Goal: Task Accomplishment & Management: Manage account settings

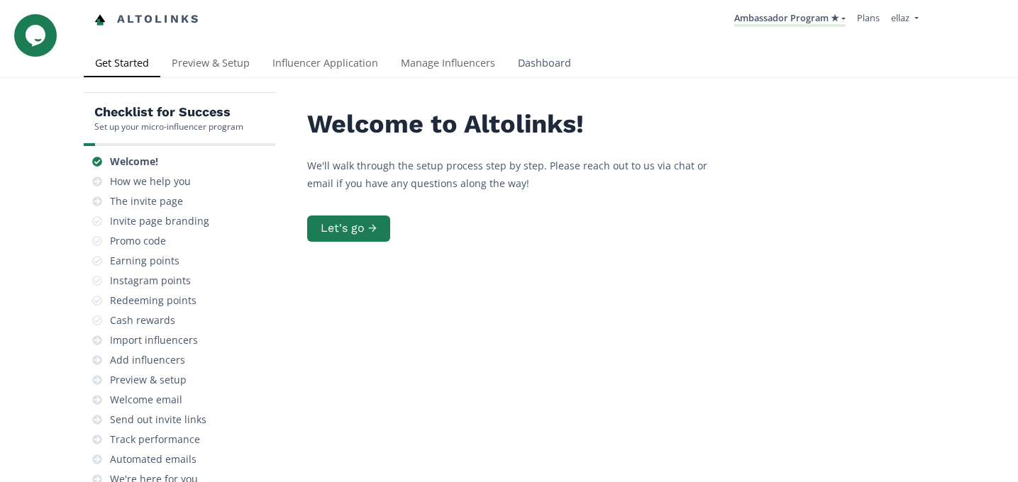
click at [537, 62] on link "Dashboard" at bounding box center [544, 64] width 76 height 28
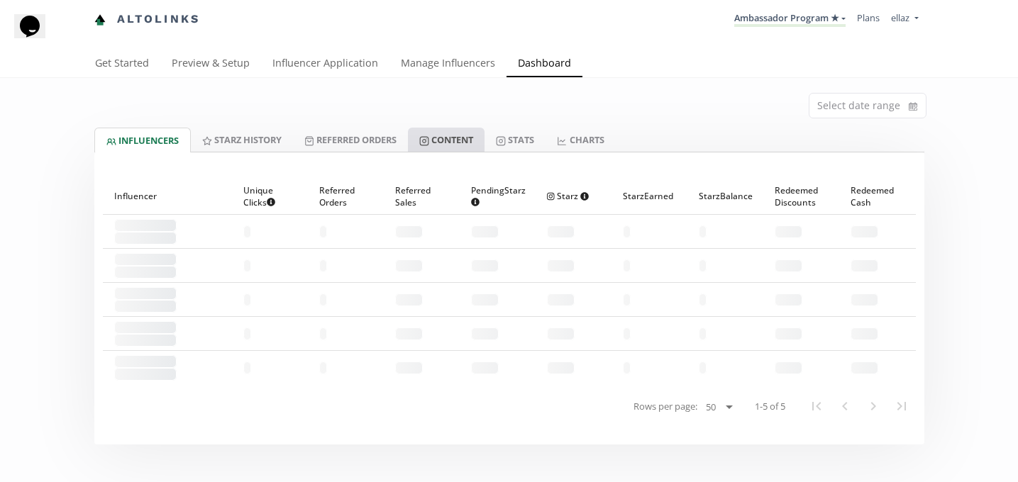
click at [467, 142] on link "Content" at bounding box center [446, 140] width 77 height 24
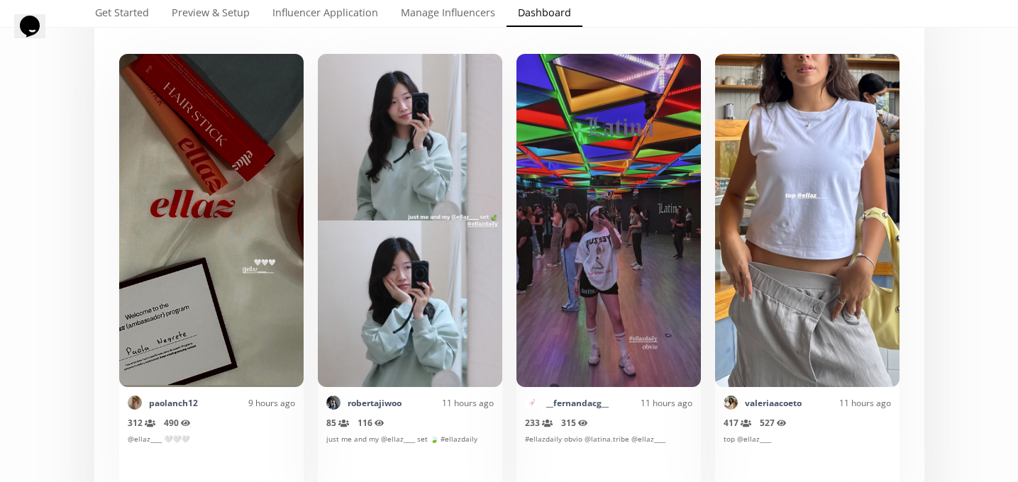
scroll to position [350, 0]
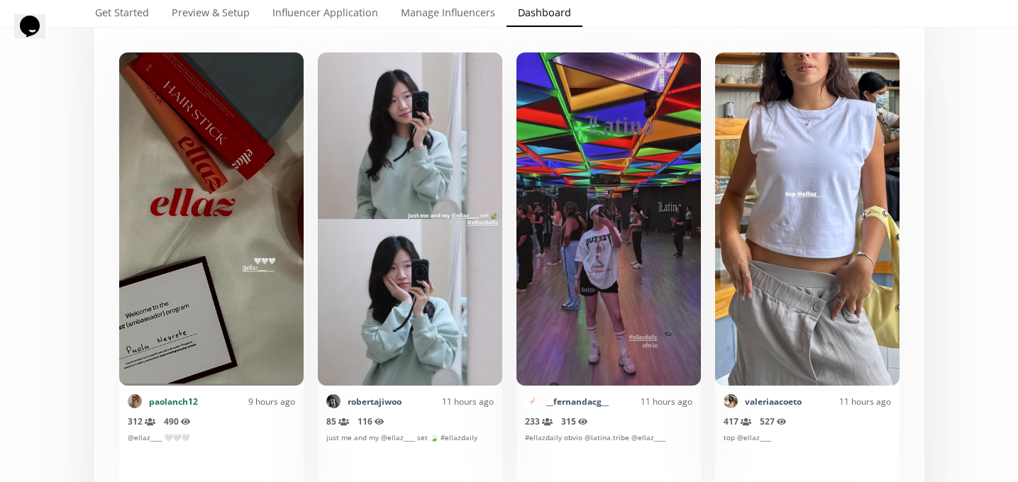
click at [167, 403] on link "paolanch12" at bounding box center [173, 402] width 49 height 12
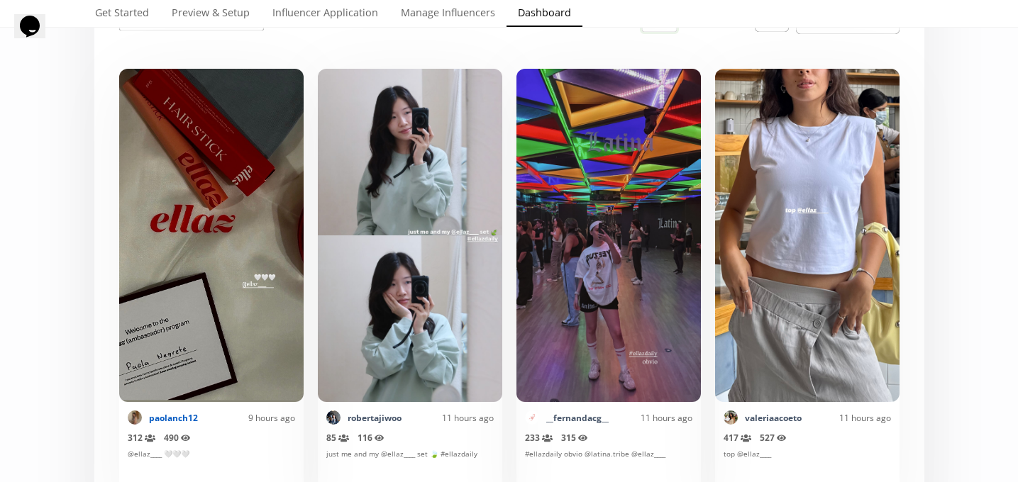
scroll to position [0, 0]
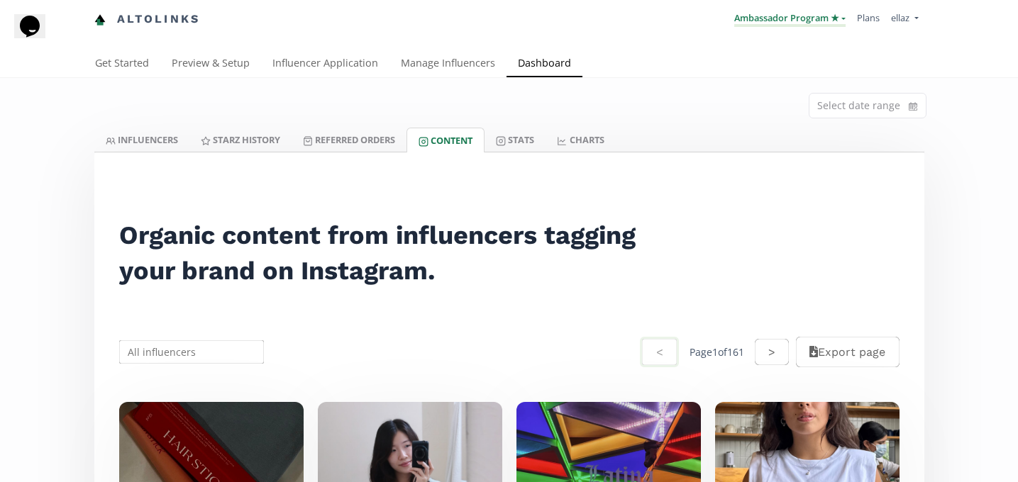
click at [755, 22] on link "Ambassador Program ★" at bounding box center [789, 19] width 111 height 16
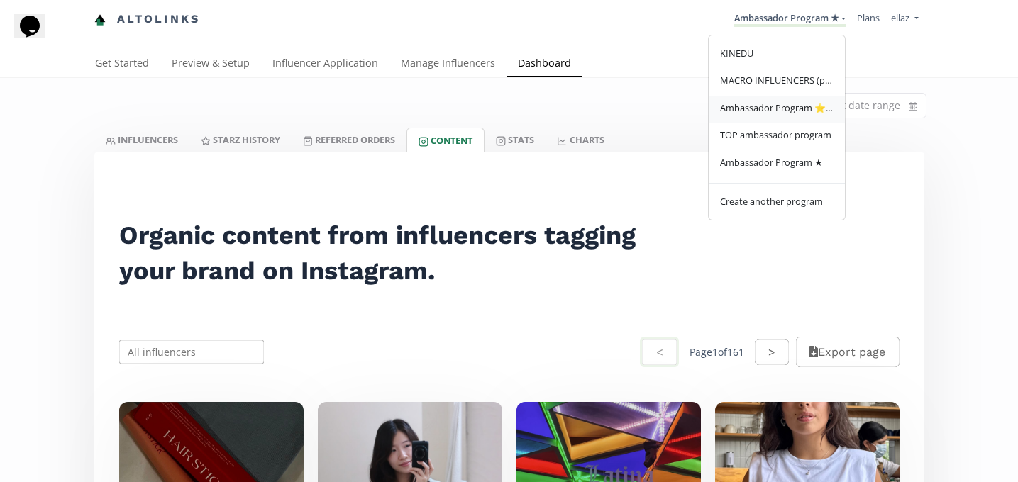
click at [760, 107] on span "Ambassador Program ⭐️⭐️" at bounding box center [776, 107] width 113 height 13
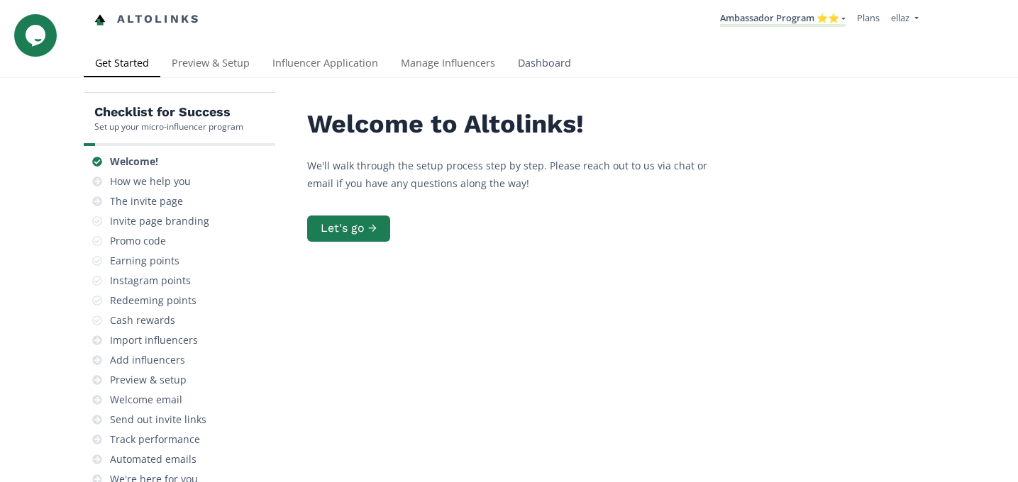
click at [531, 71] on link "Dashboard" at bounding box center [544, 64] width 76 height 28
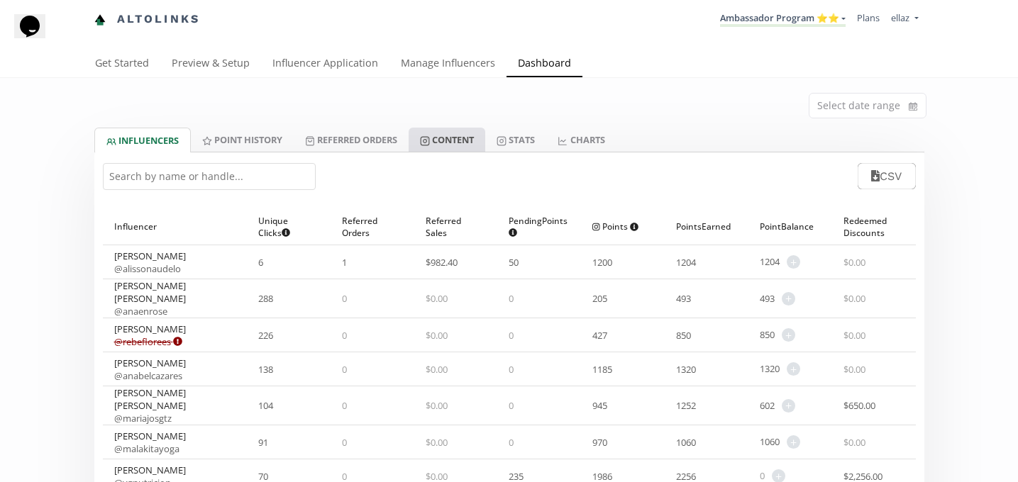
click at [470, 139] on link "Content" at bounding box center [447, 140] width 77 height 24
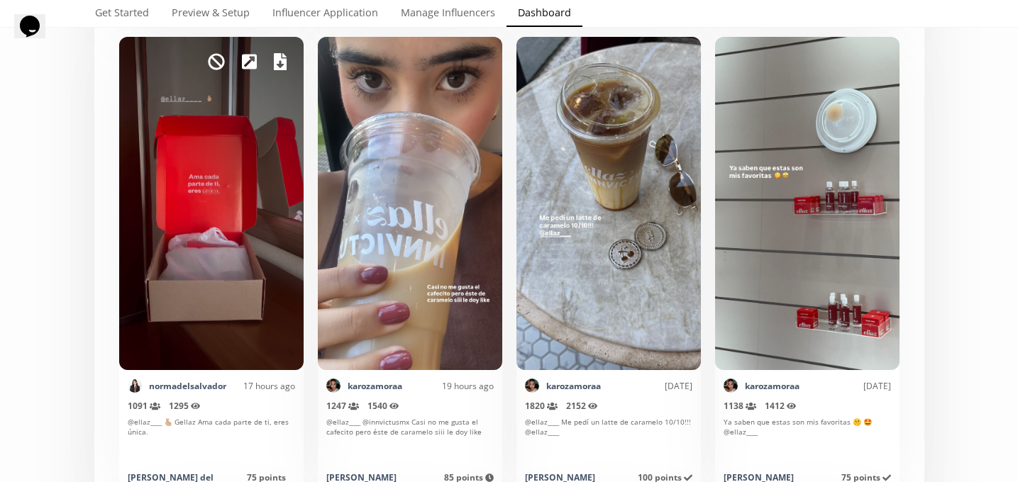
scroll to position [837, 0]
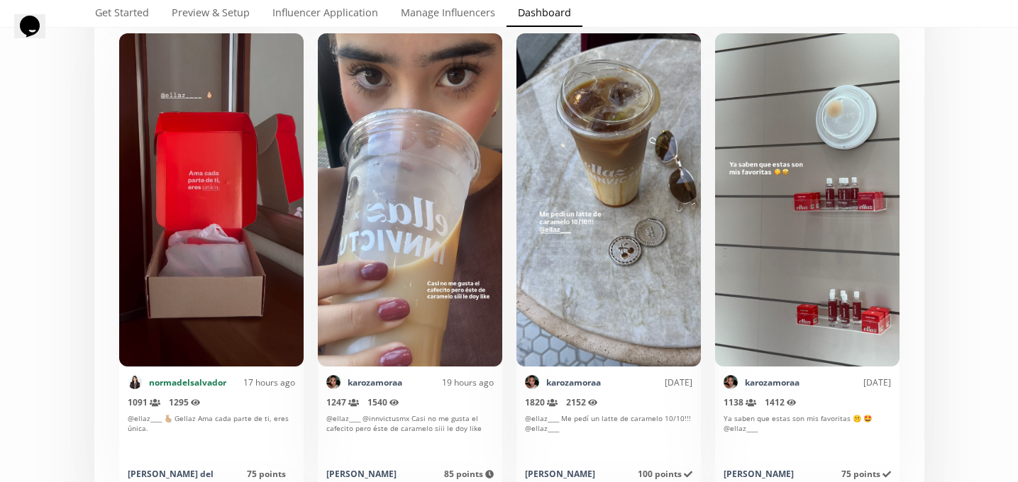
click at [187, 379] on link "normadelsalvador" at bounding box center [187, 383] width 77 height 12
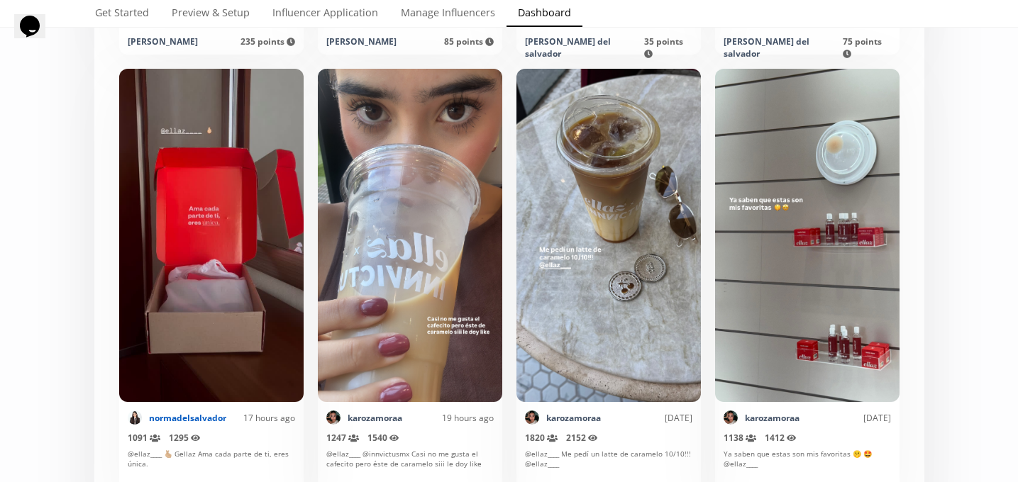
scroll to position [0, 0]
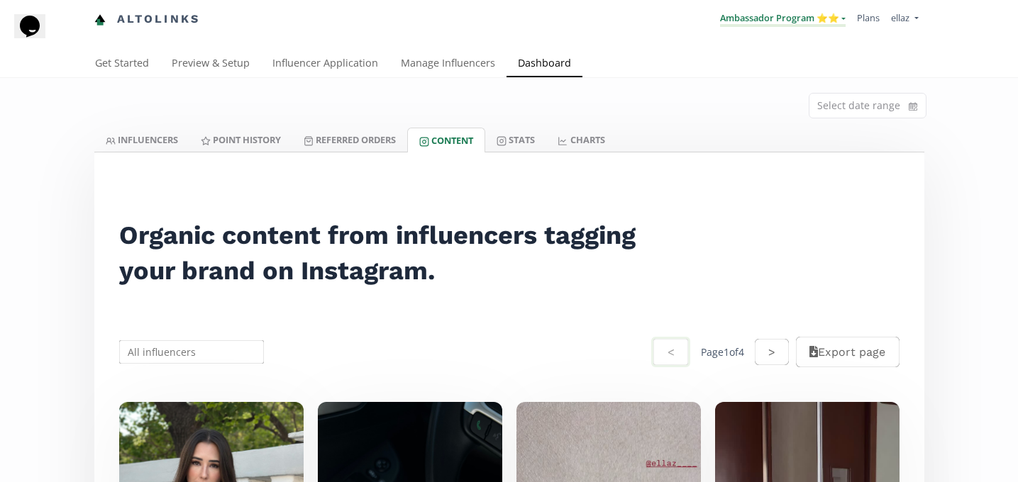
click at [806, 13] on link "Ambassador Program ⭐️⭐️" at bounding box center [783, 19] width 126 height 16
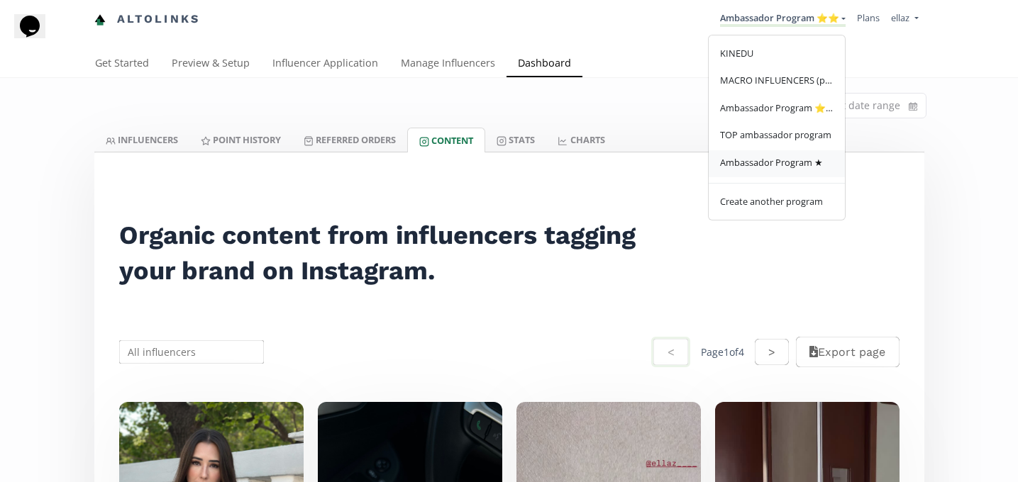
click at [775, 174] on link "Ambassador Program ★" at bounding box center [777, 164] width 136 height 28
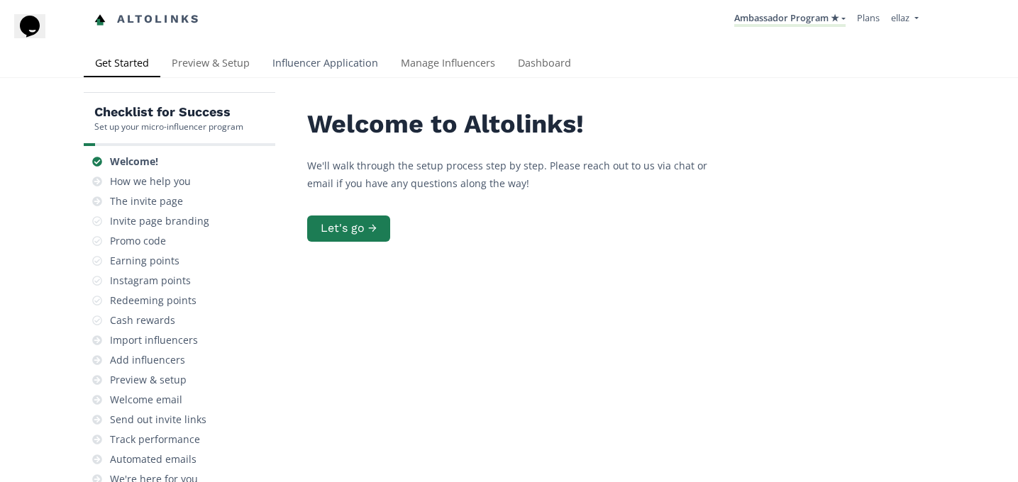
click at [312, 58] on link "Influencer Application" at bounding box center [325, 64] width 128 height 28
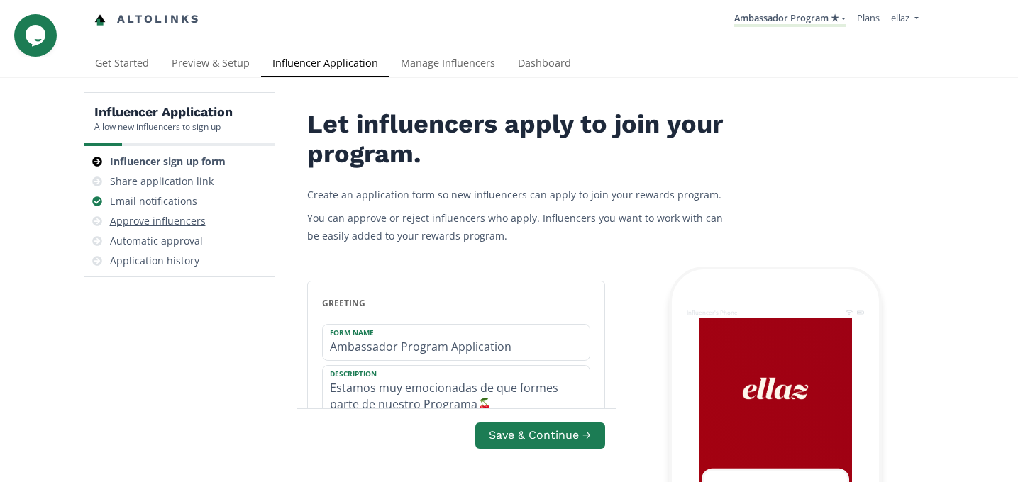
click at [199, 223] on div "Approve influencers" at bounding box center [158, 221] width 96 height 14
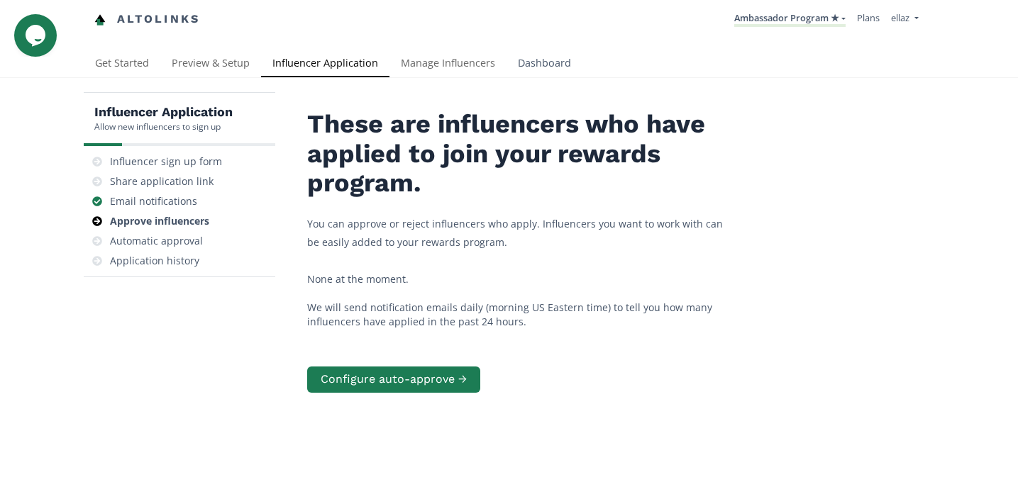
click at [542, 50] on link "Dashboard" at bounding box center [544, 64] width 76 height 28
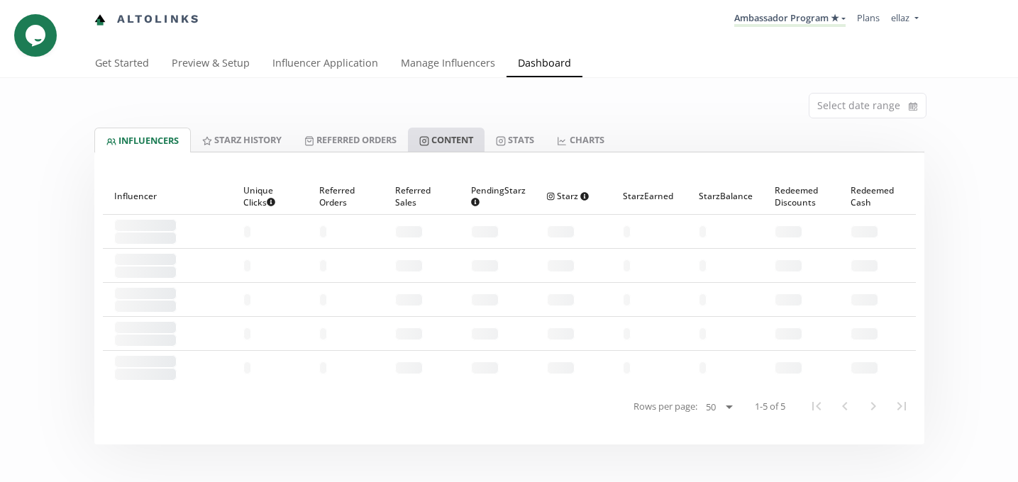
click at [469, 148] on link "Content" at bounding box center [446, 140] width 77 height 24
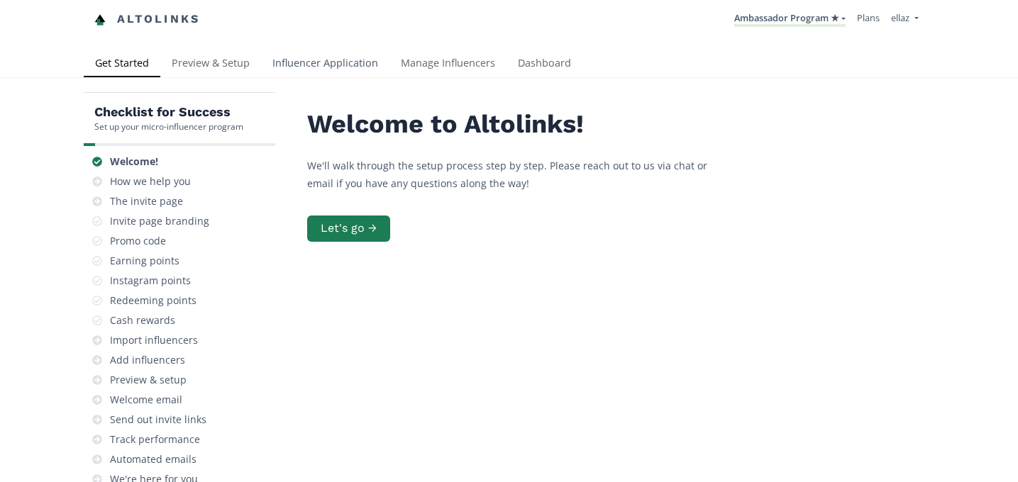
click at [326, 62] on link "Influencer Application" at bounding box center [325, 64] width 128 height 28
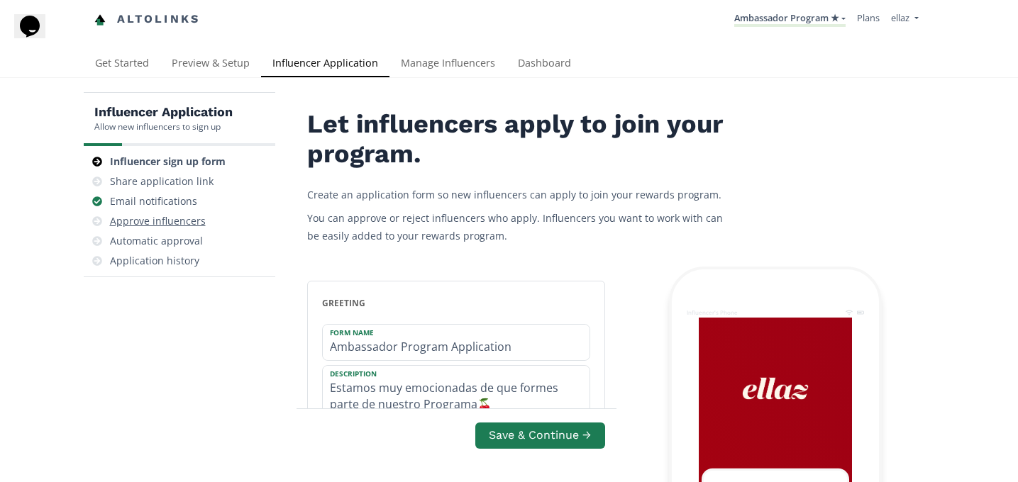
click at [197, 226] on div "Approve influencers" at bounding box center [158, 221] width 96 height 14
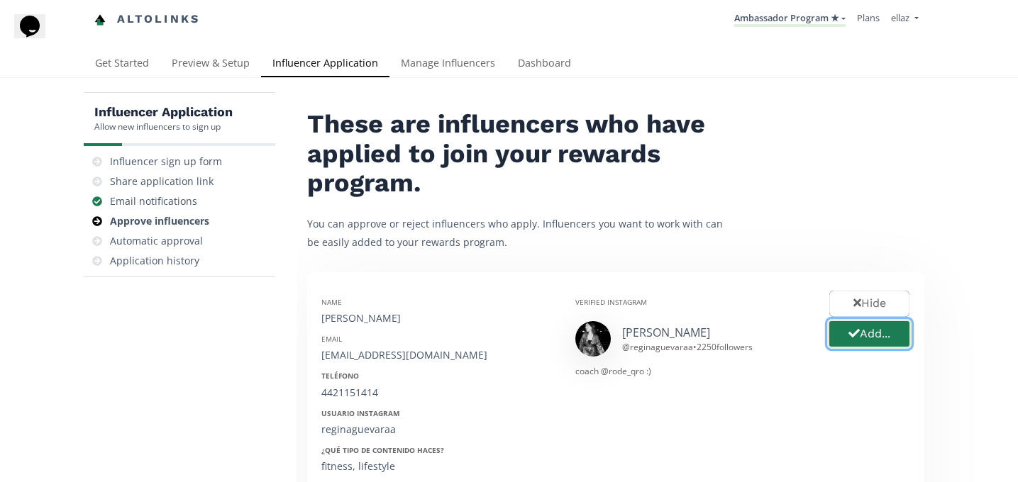
click at [866, 333] on button "Add..." at bounding box center [869, 334] width 84 height 31
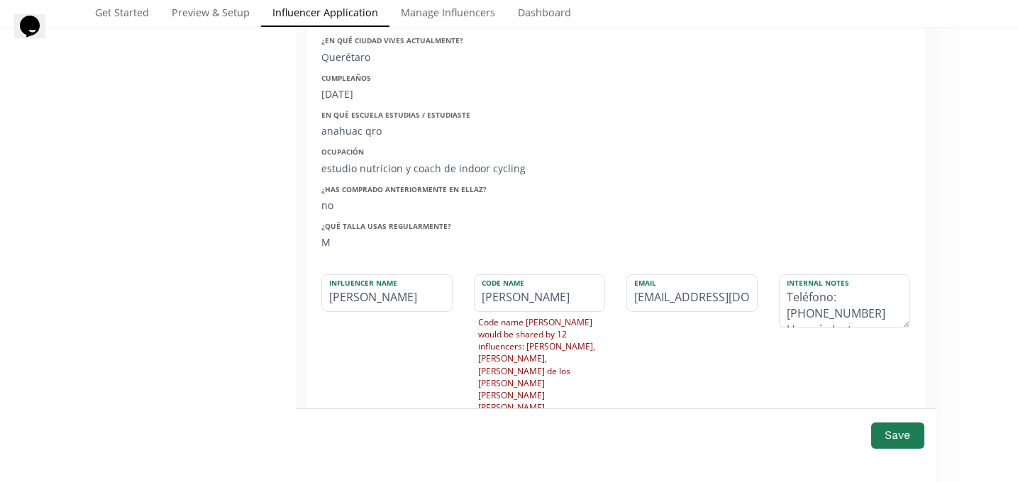
scroll to position [486, 0]
click at [334, 294] on input "regina" at bounding box center [387, 291] width 130 height 36
type input "egina"
type input "EGINA"
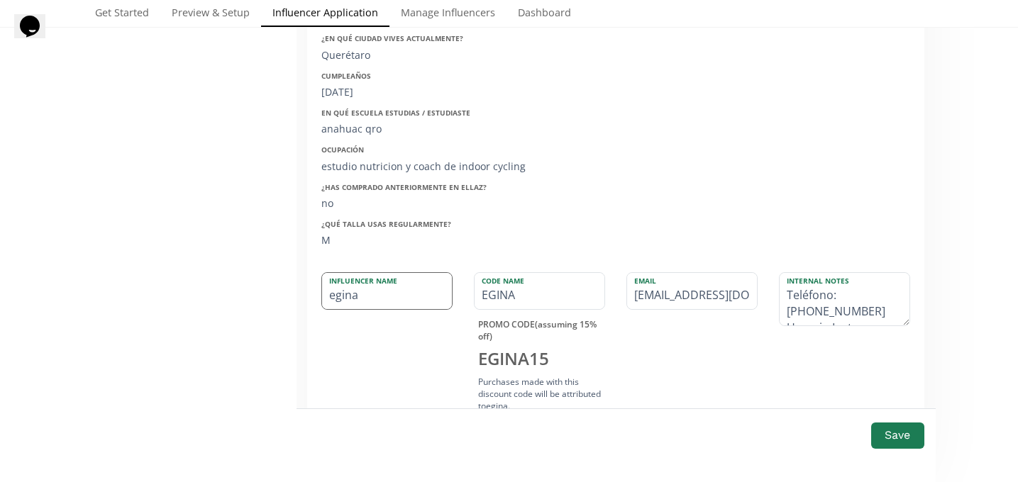
type input "Regina"
type input "REGINA"
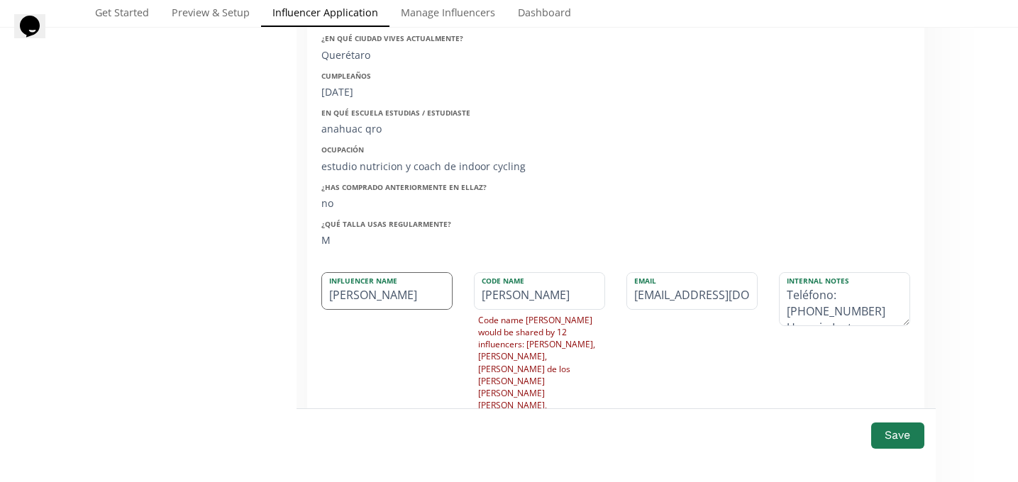
click at [411, 296] on input "Regina" at bounding box center [387, 291] width 130 height 36
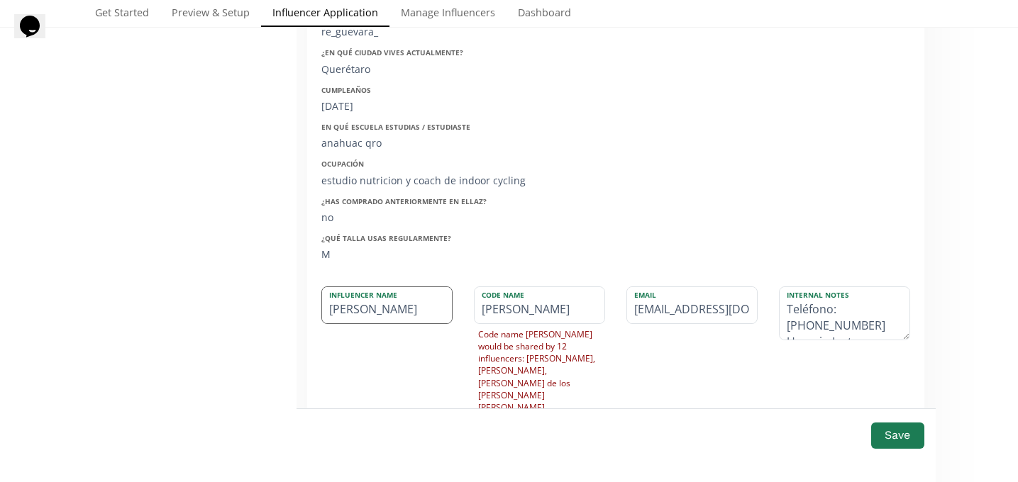
scroll to position [480, 0]
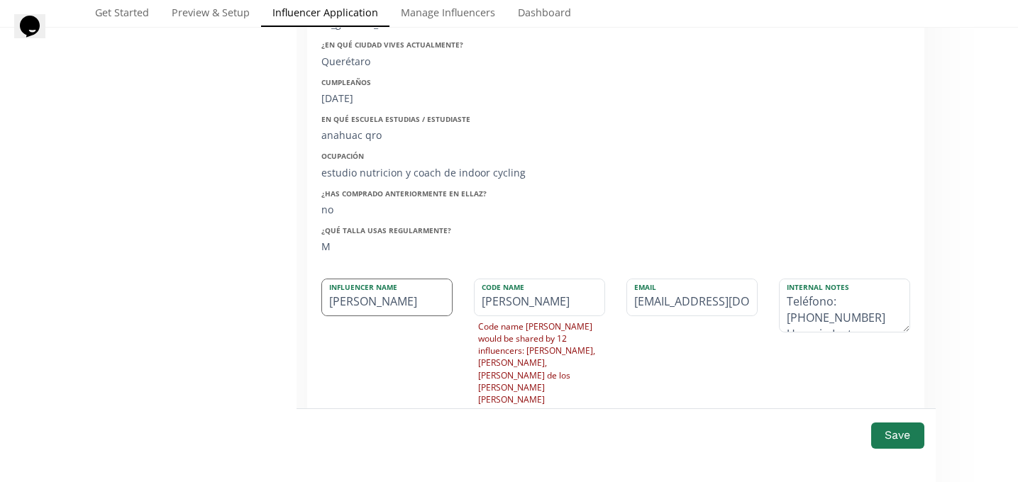
click at [385, 306] on input "Regina" at bounding box center [387, 297] width 130 height 36
click at [378, 309] on input "[PERSON_NAME]" at bounding box center [387, 297] width 130 height 36
type input "Regina Guevara"
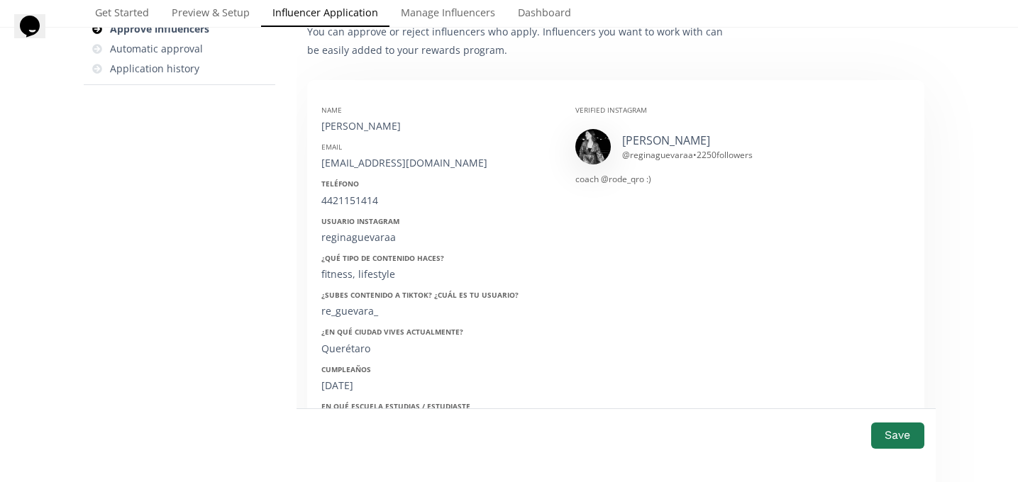
scroll to position [178, 0]
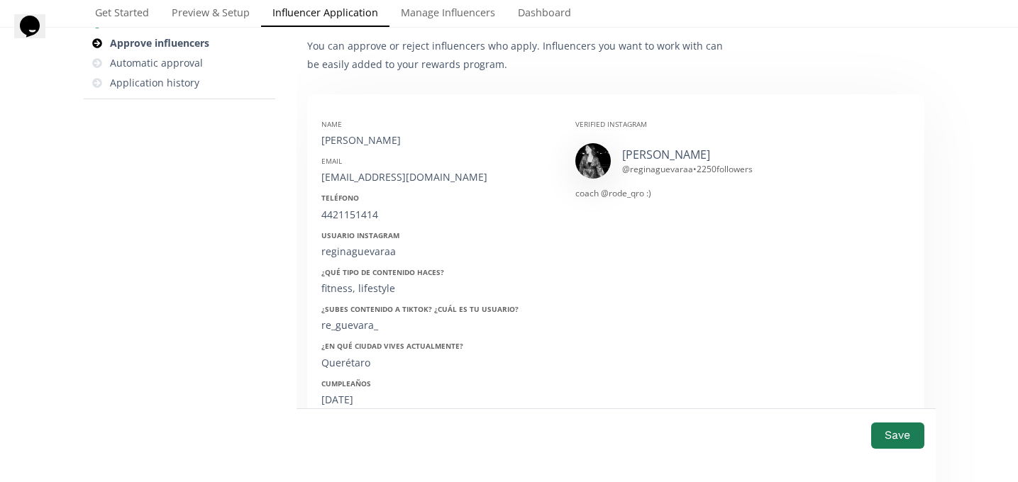
click at [356, 170] on div "regogg23@gmail.com" at bounding box center [437, 177] width 233 height 14
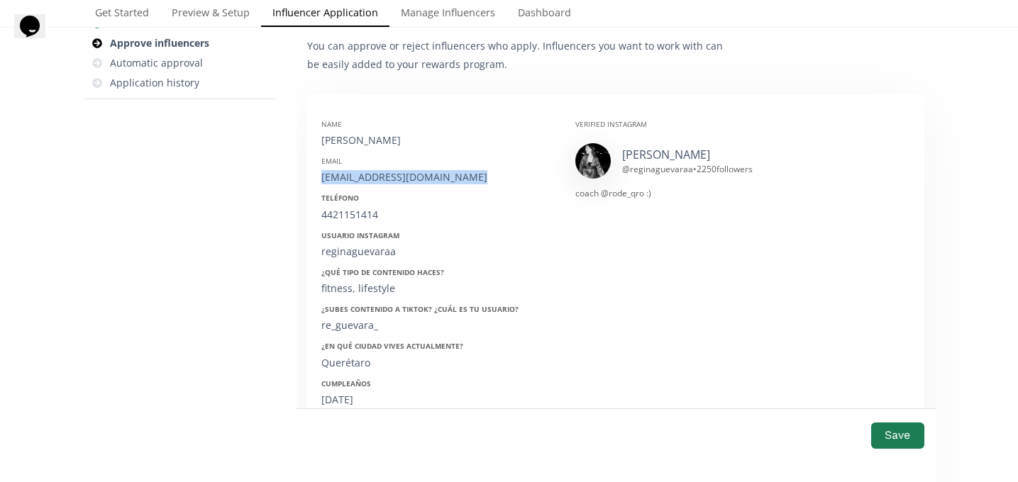
click at [356, 170] on div "regogg23@gmail.com" at bounding box center [437, 177] width 233 height 14
copy div "regogg23@gmail.com"
click at [335, 216] on div "4421151414" at bounding box center [437, 215] width 233 height 14
copy div "4421151414"
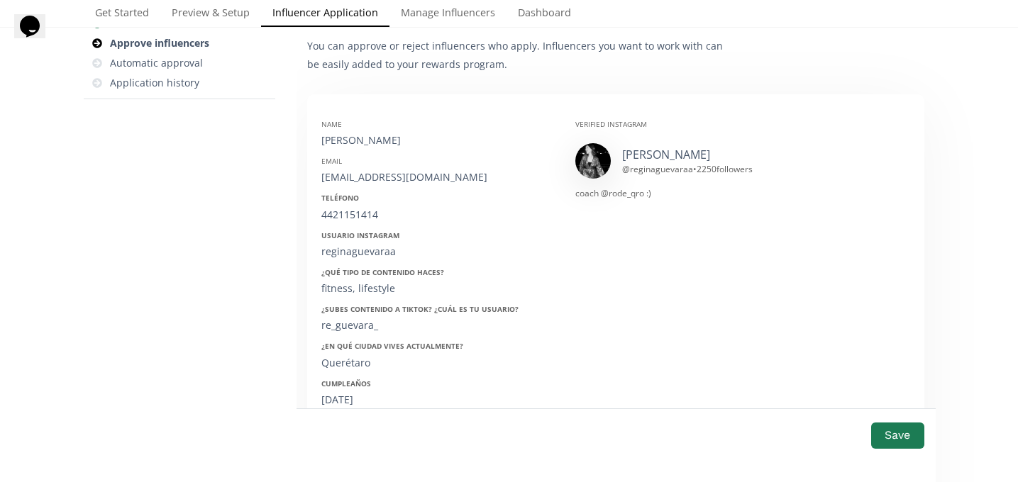
click at [366, 178] on div "regogg23@gmail.com" at bounding box center [437, 177] width 233 height 14
copy div "regogg23@gmail.com"
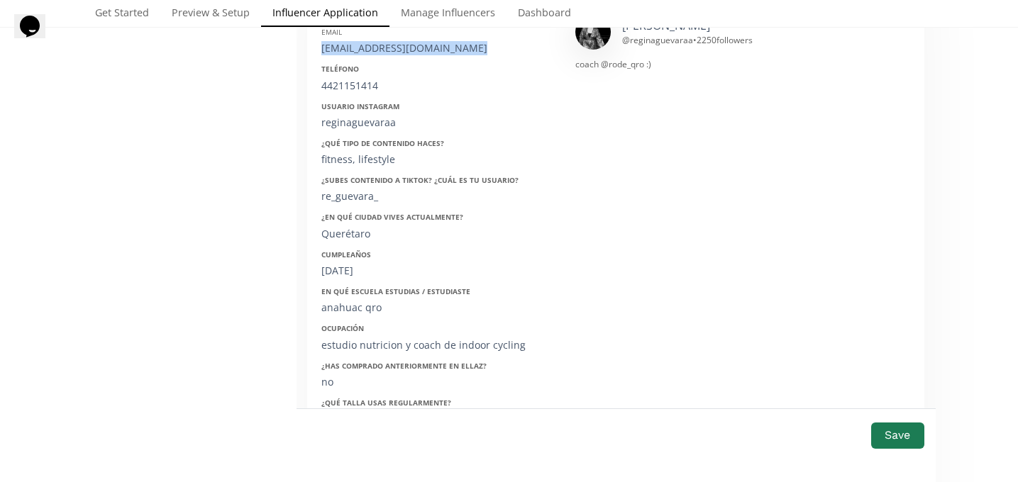
scroll to position [317, 0]
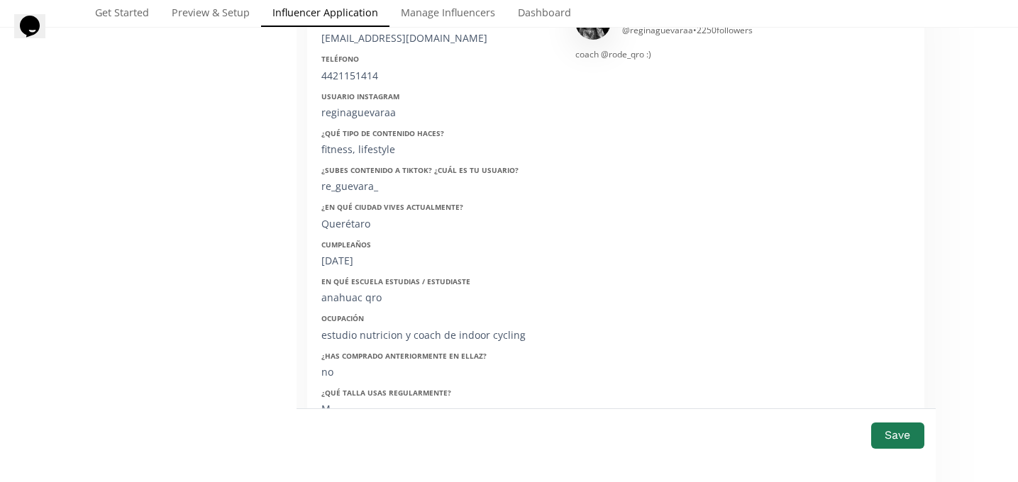
click at [353, 263] on div "23-02-2003" at bounding box center [437, 261] width 233 height 14
copy div "23-02-2003"
click at [902, 445] on button "Save" at bounding box center [897, 436] width 57 height 31
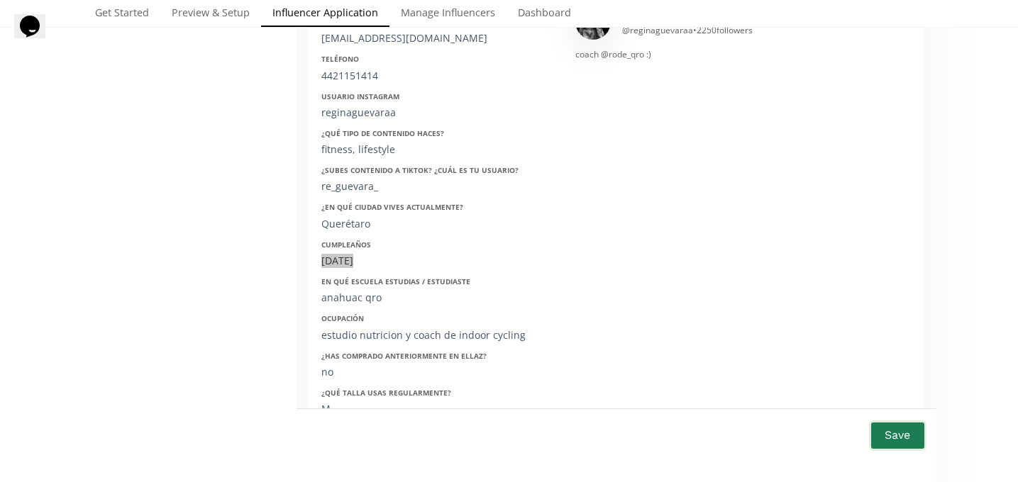
scroll to position [273, 0]
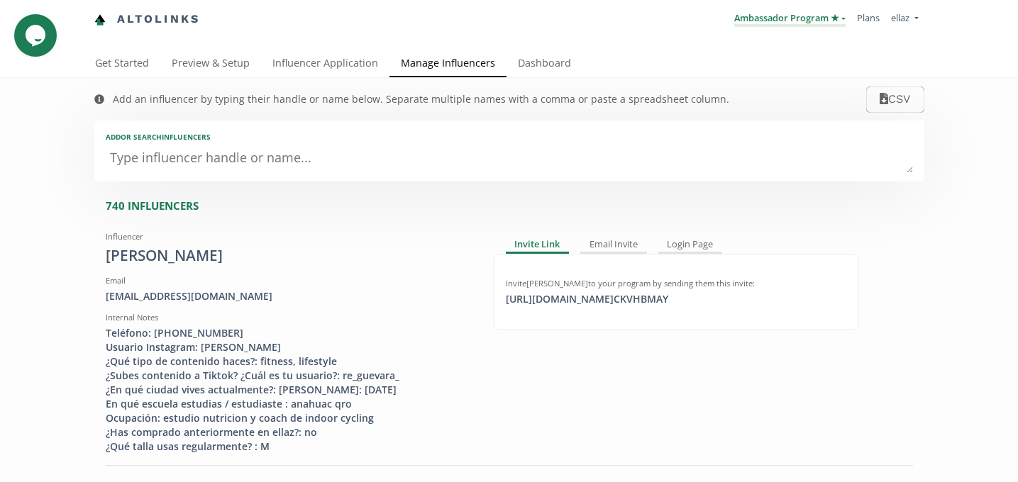
click at [801, 14] on link "Ambassador Program ★" at bounding box center [789, 19] width 111 height 16
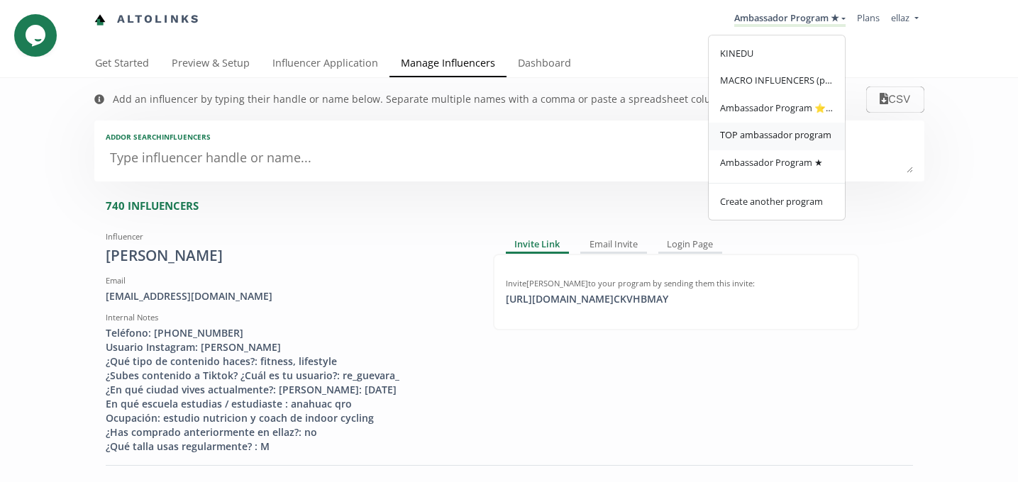
click at [766, 131] on span "TOP ambassador program" at bounding box center [775, 134] width 111 height 13
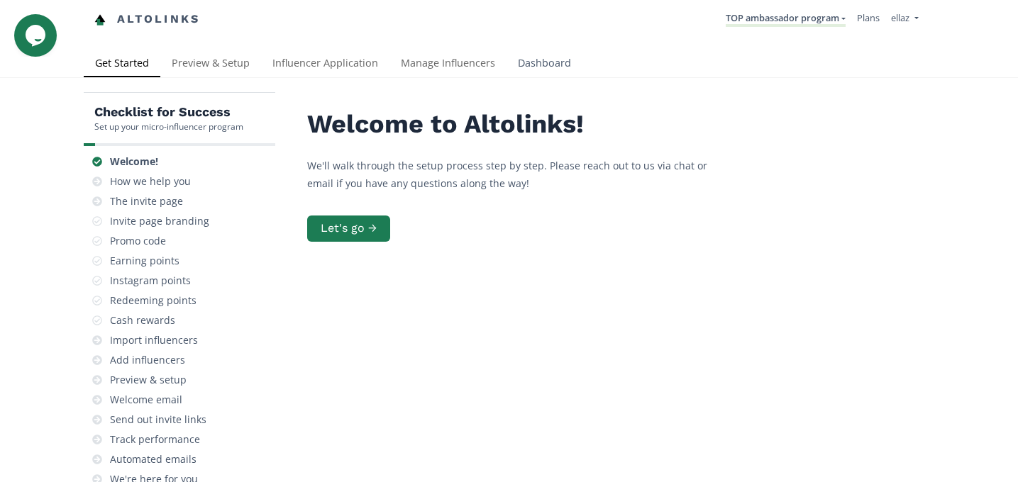
click at [553, 62] on link "Dashboard" at bounding box center [544, 64] width 76 height 28
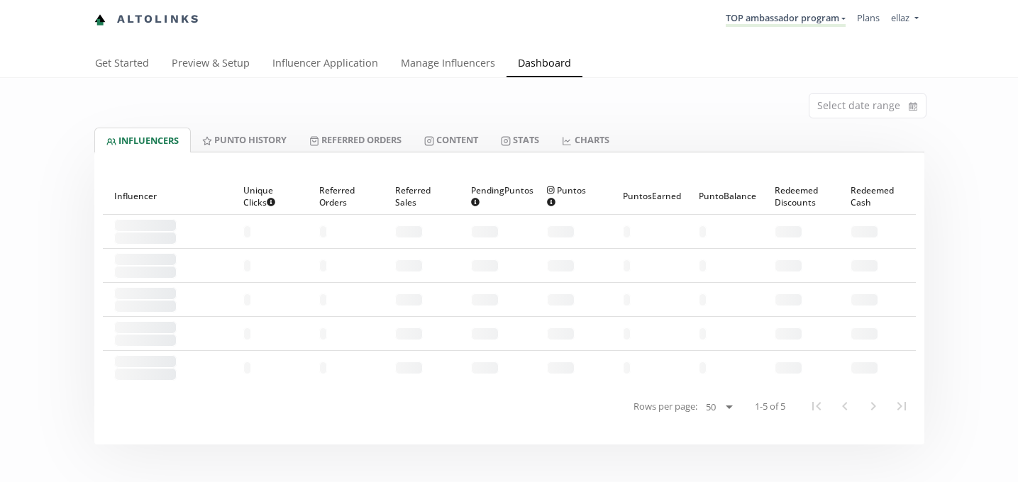
click at [433, 79] on div "Select date range" at bounding box center [509, 103] width 851 height 50
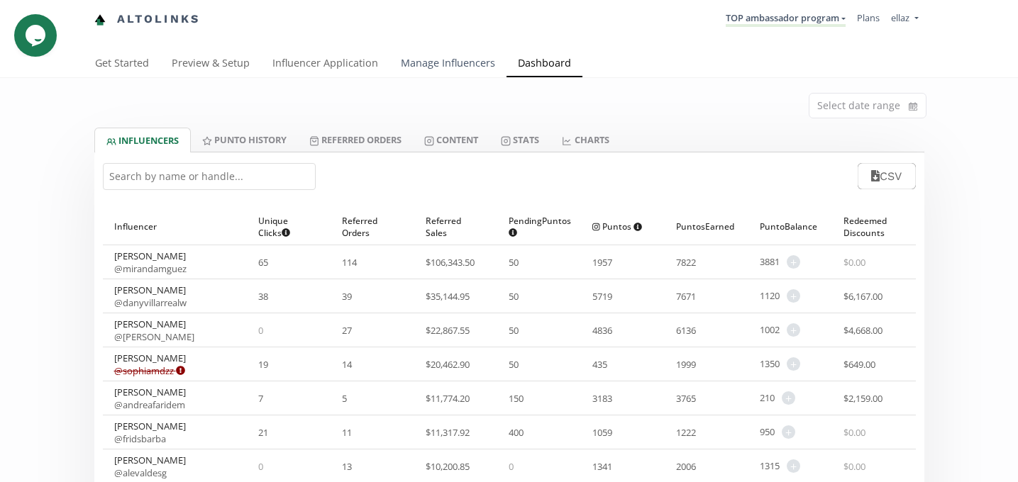
click at [428, 64] on link "Manage Influencers" at bounding box center [447, 64] width 117 height 28
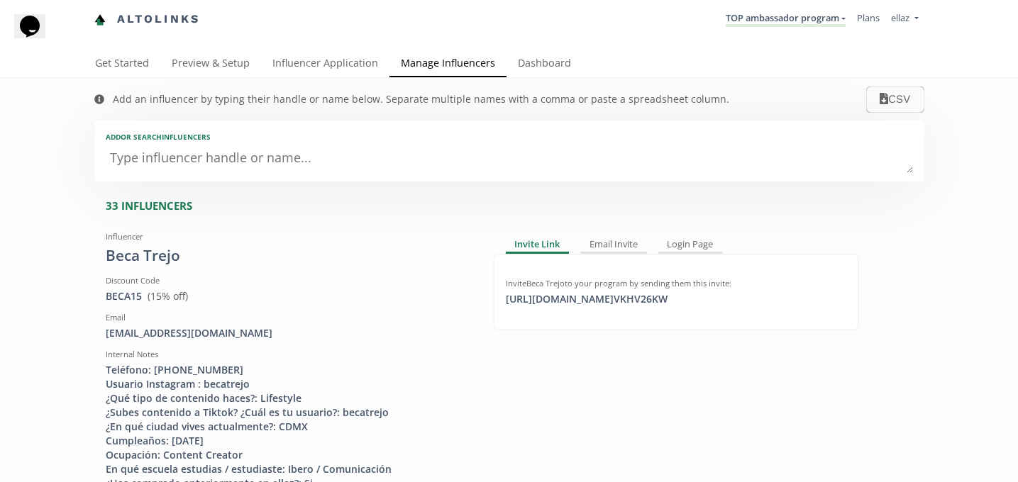
click at [274, 171] on textarea at bounding box center [509, 159] width 807 height 28
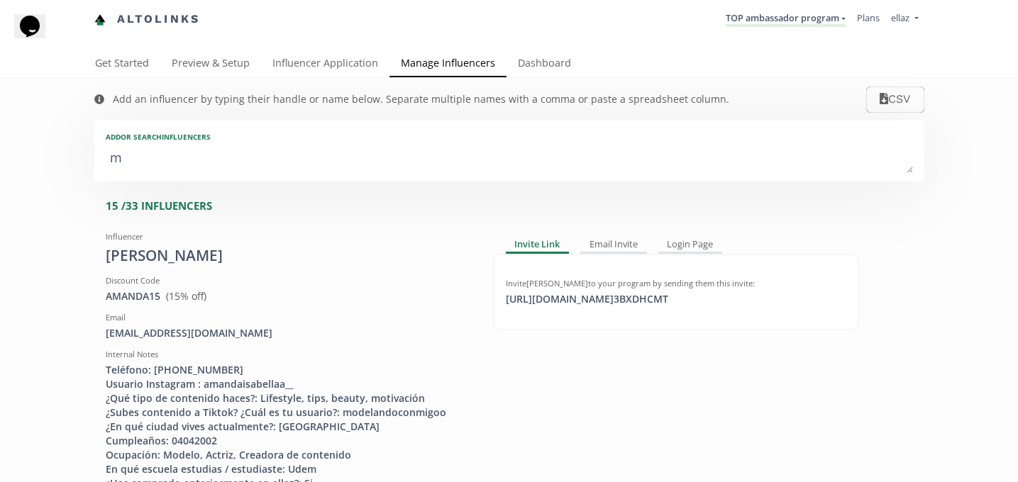
type textarea "mi"
type input "mi"
type input "MI"
type textarea "mic"
type input "mic"
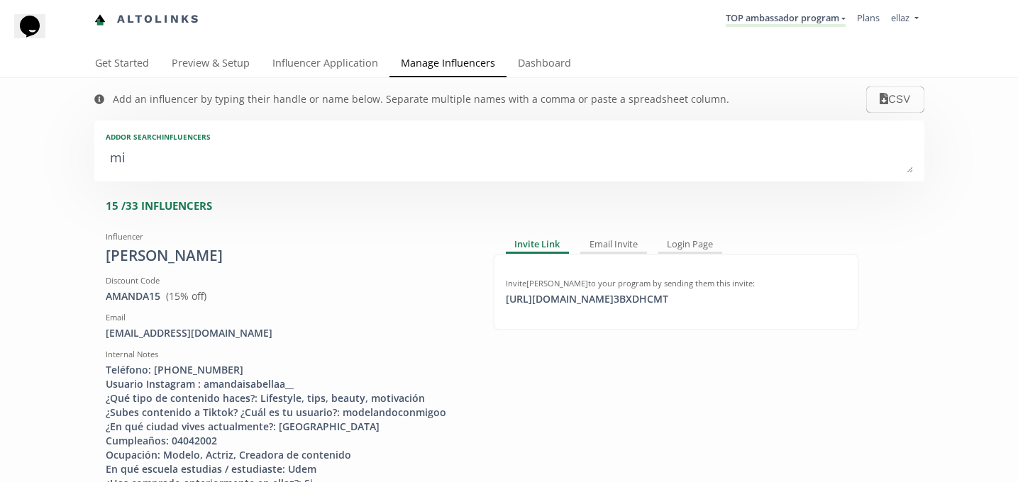
type input "MIC"
type textarea "mich"
type input "mich"
type input "MICH"
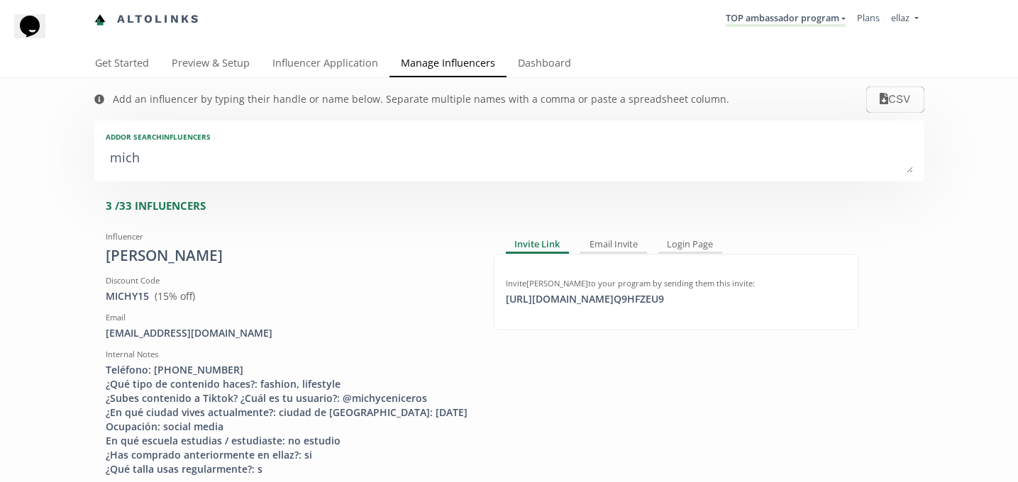
type textarea "miche"
type input "miche"
type input "MICHE"
type textarea "[PERSON_NAME]"
type input "[PERSON_NAME]"
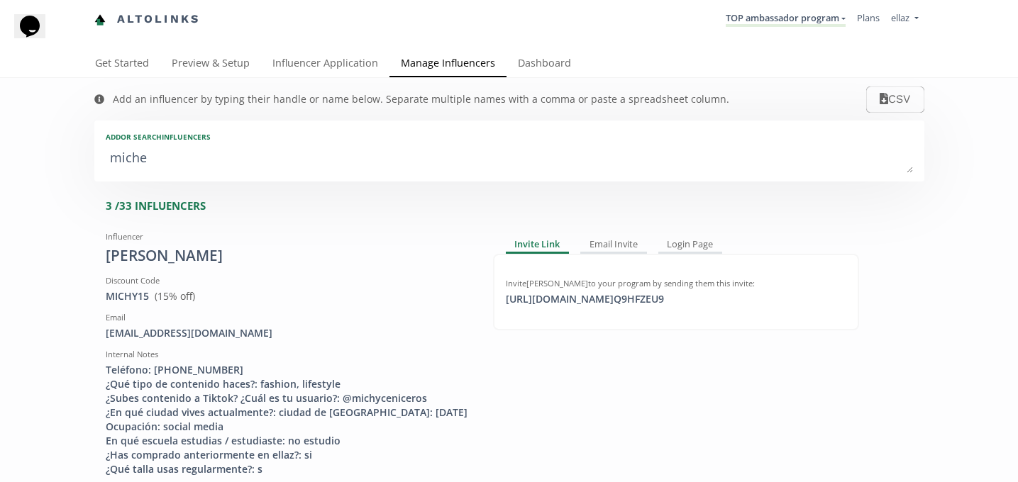
type input "[PERSON_NAME]"
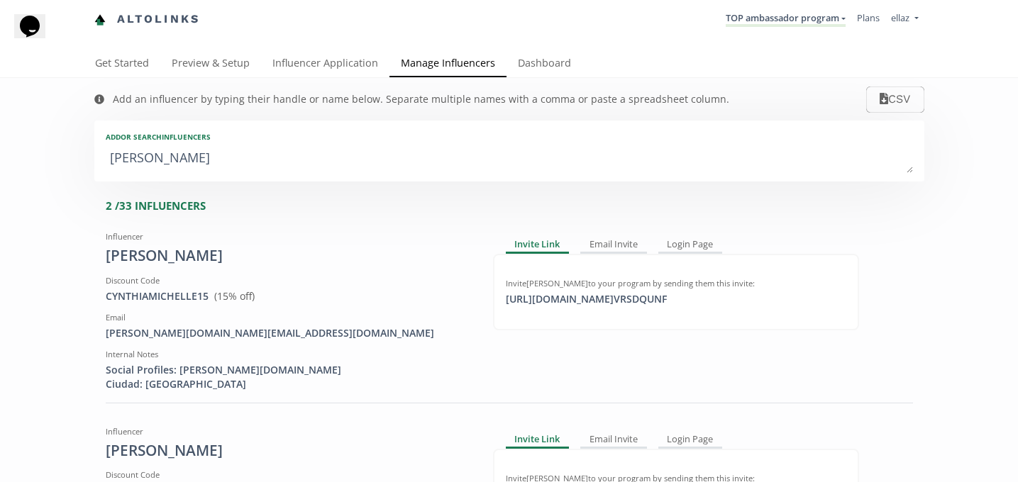
type textarea "michell"
type input "michell"
type input "[PERSON_NAME]"
type textarea "[PERSON_NAME]"
type input "[PERSON_NAME]"
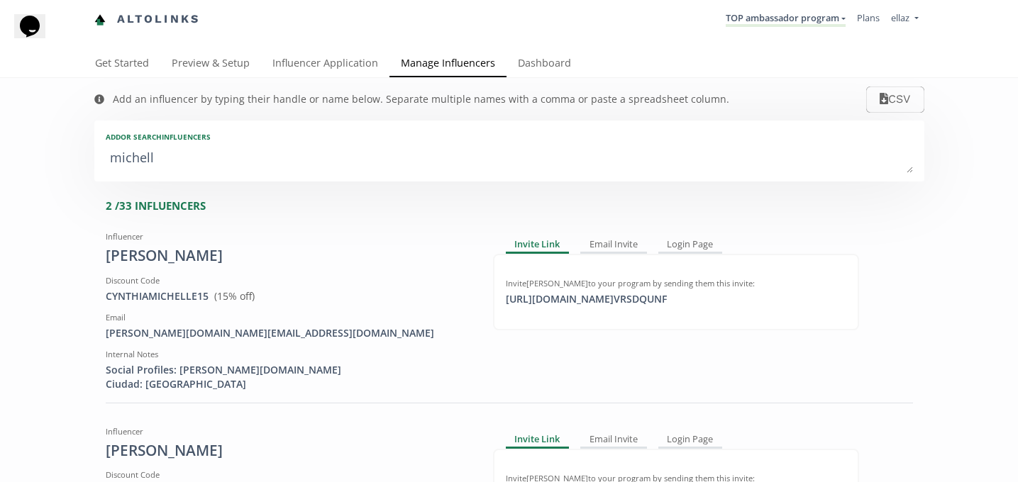
type input "[PERSON_NAME]"
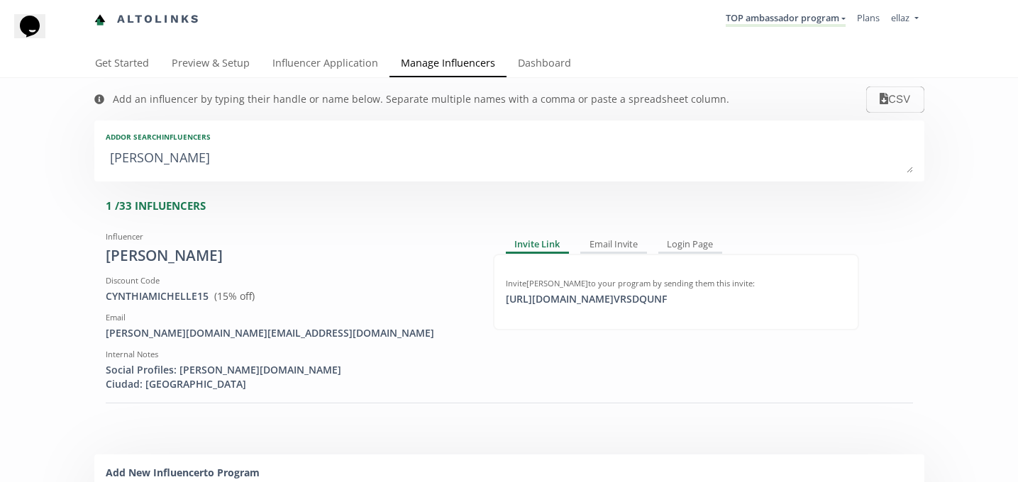
type textarea "[PERSON_NAME]"
type input "[PERSON_NAME]"
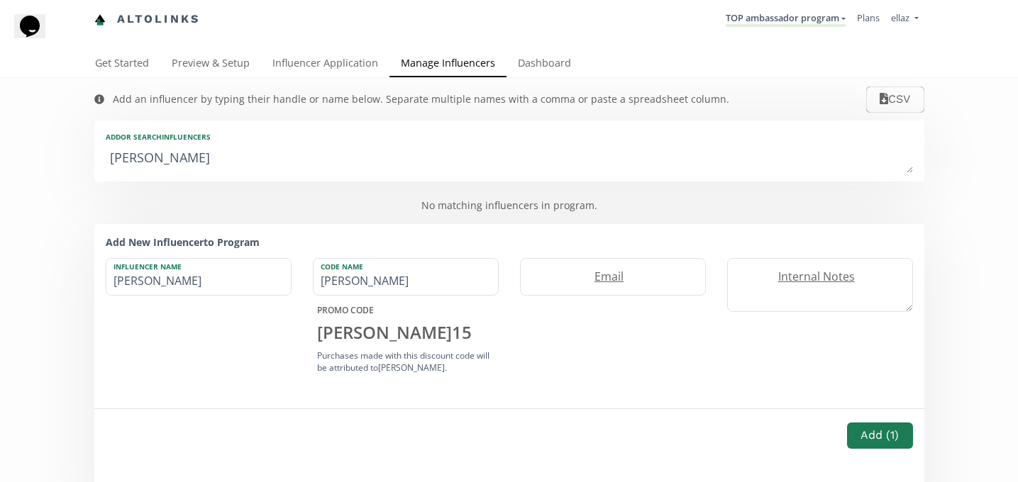
type textarea "[PERSON_NAME]"
type input "[PERSON_NAME]"
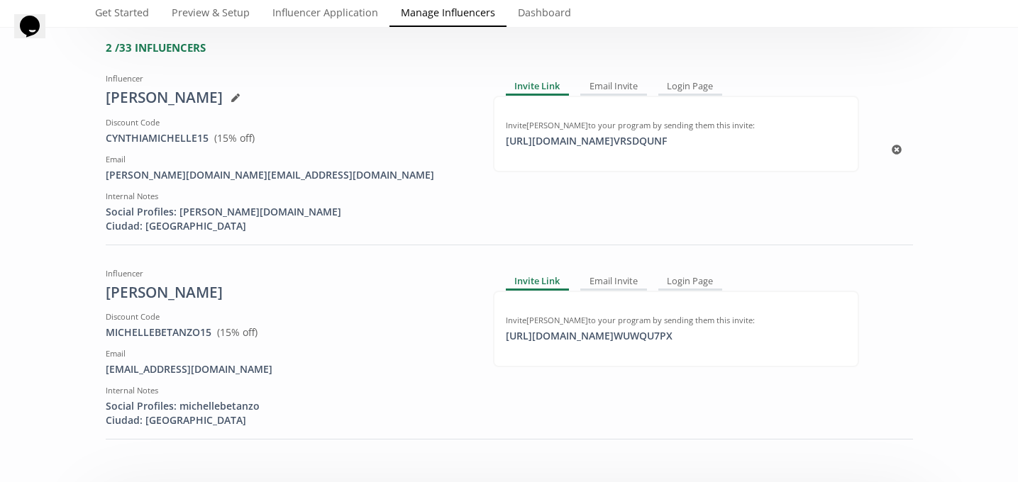
scroll to position [165, 0]
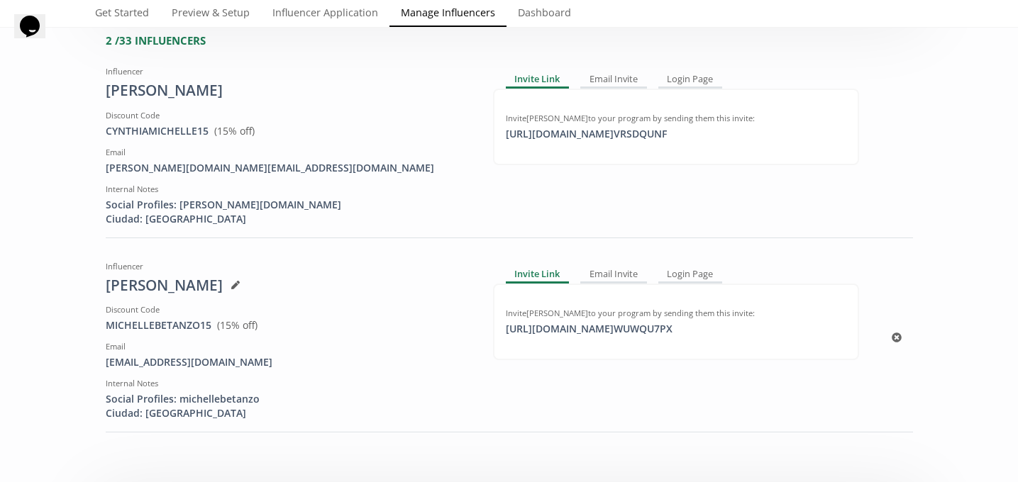
type textarea "[PERSON_NAME]"
click at [176, 278] on div "Michelle" at bounding box center [289, 285] width 366 height 21
click at [231, 281] on icon at bounding box center [235, 285] width 9 height 9
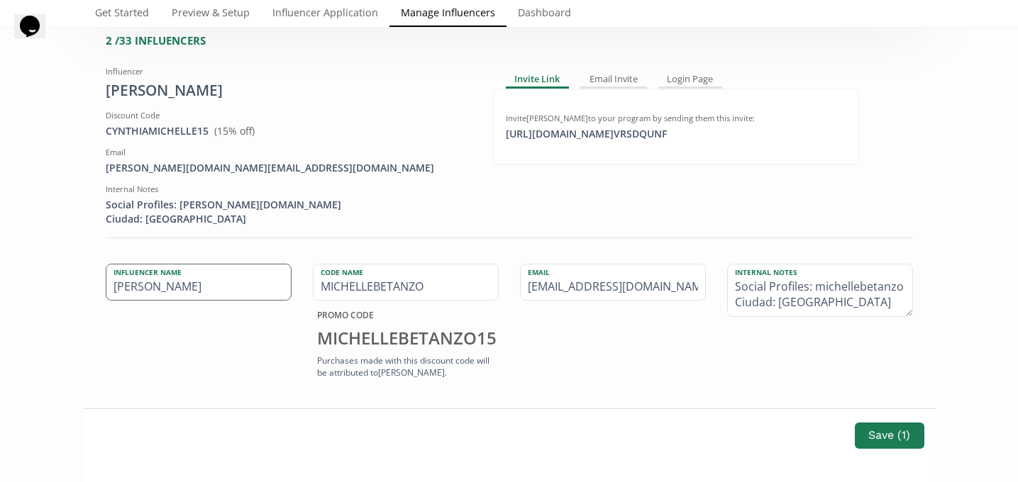
click at [204, 284] on input "Michelle" at bounding box center [198, 283] width 184 height 36
type input "[PERSON_NAME]"
click at [870, 428] on button "Save ( 1 )" at bounding box center [889, 436] width 73 height 31
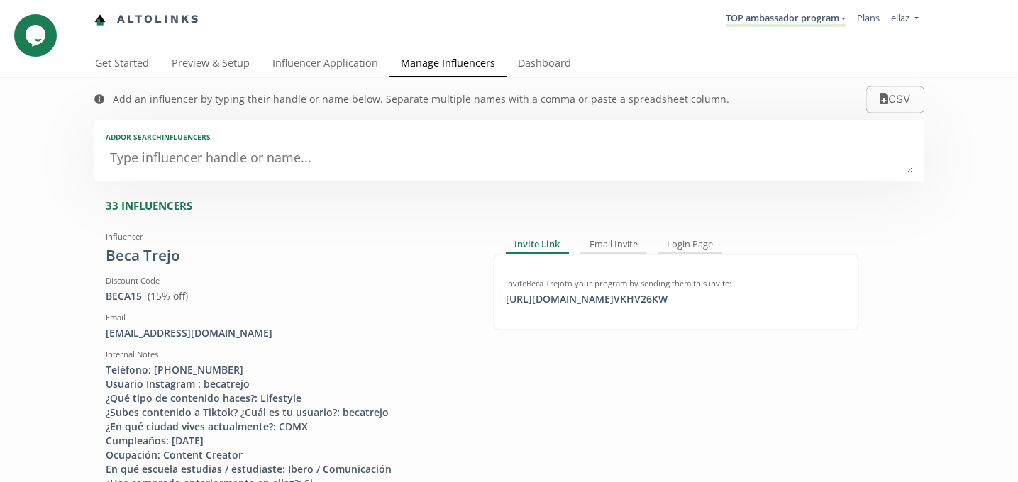
click at [235, 160] on textarea at bounding box center [509, 159] width 807 height 28
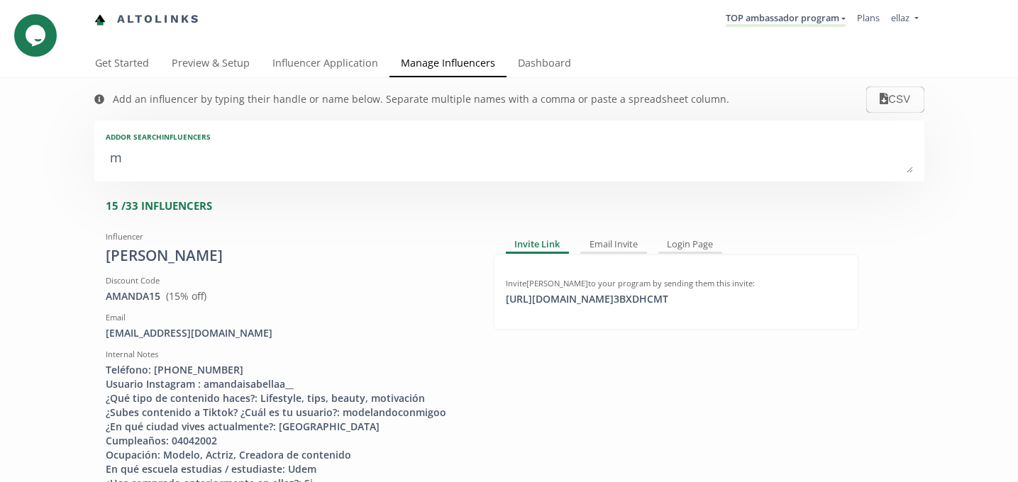
type textarea "mi"
type input "mi"
type input "MI"
type textarea "mic"
type input "mic"
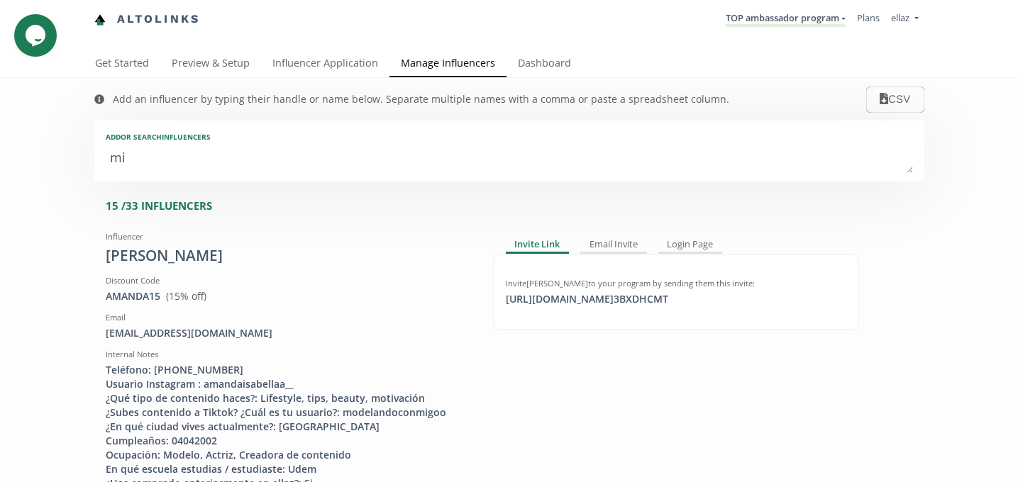
type input "MIC"
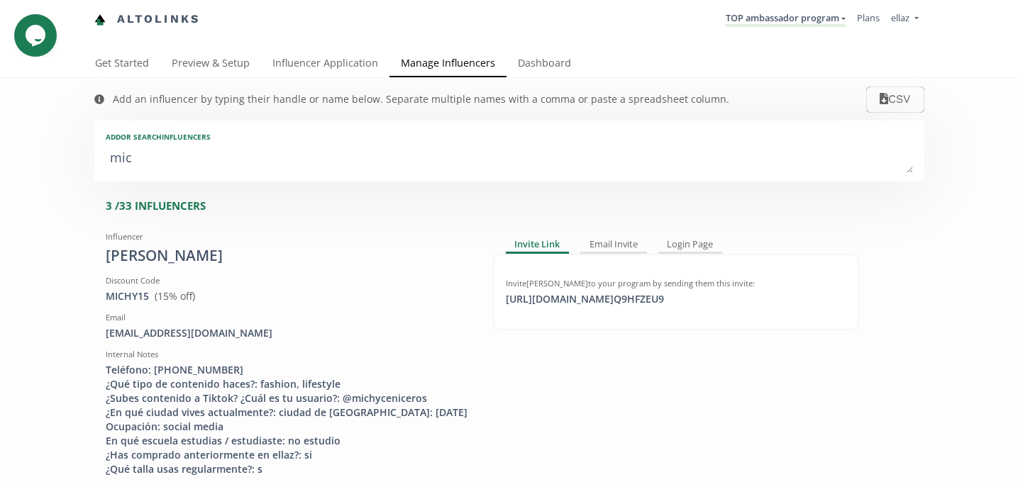
type textarea "mich"
type input "mich"
type input "MICH"
type textarea "miche"
type input "miche"
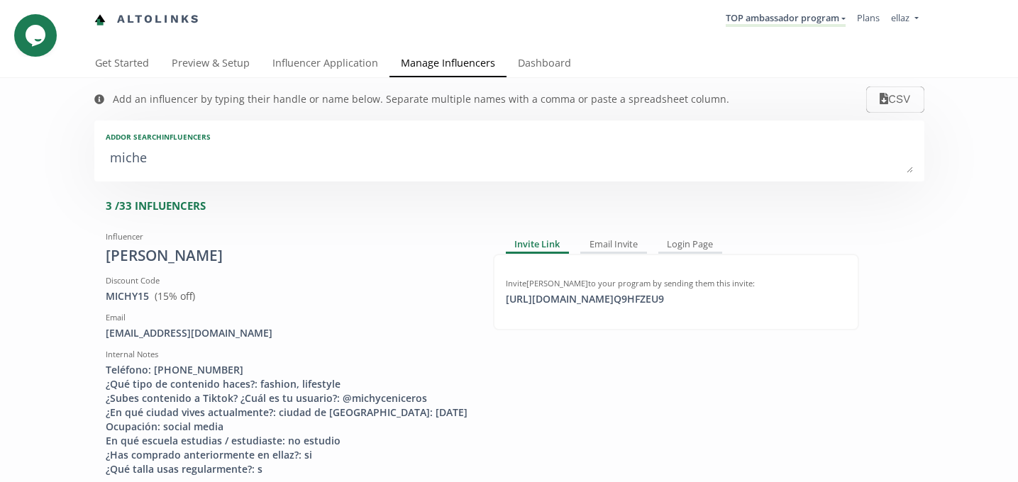
type input "MICHE"
type textarea "[PERSON_NAME]"
type input "[PERSON_NAME]"
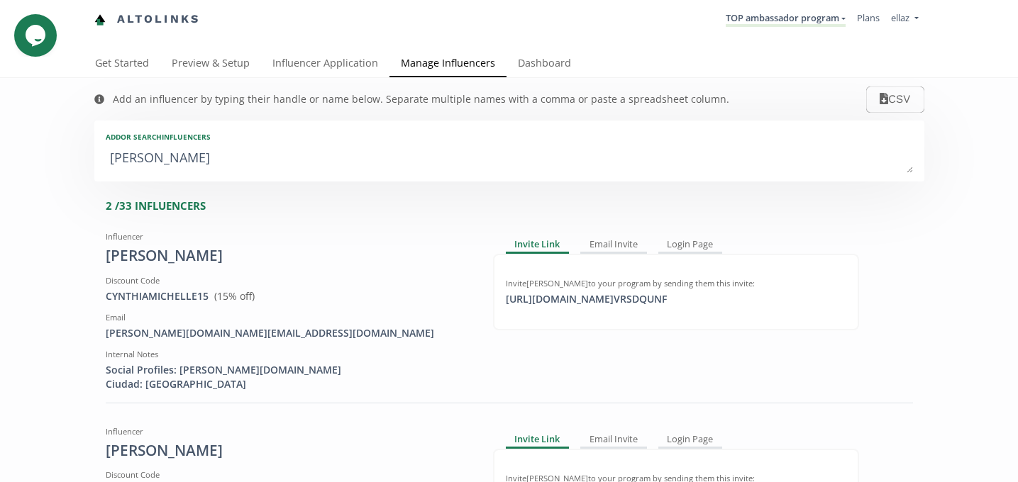
type textarea "michell"
type input "michell"
type input "MICHELL"
type textarea "michelle"
type input "michelle"
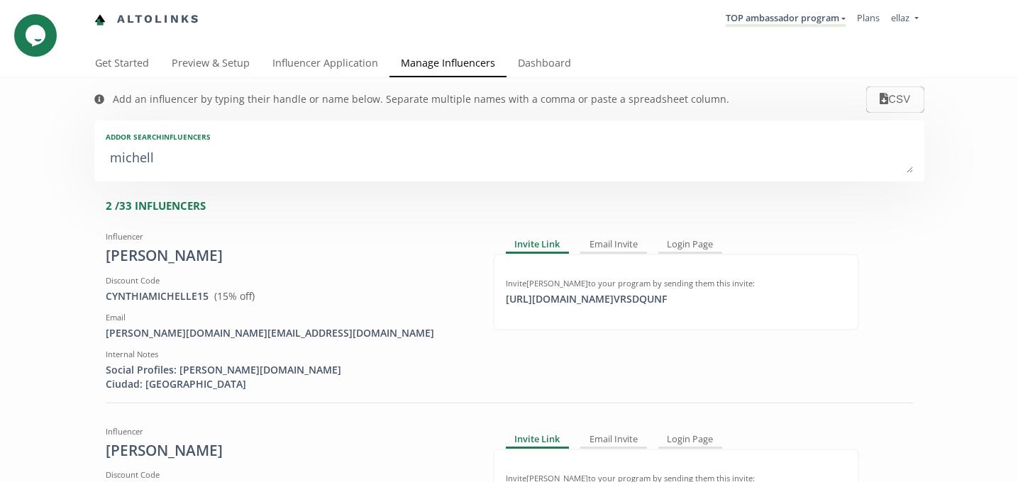
type input "MICHELLE"
type textarea "michelle b"
type input "michelle b"
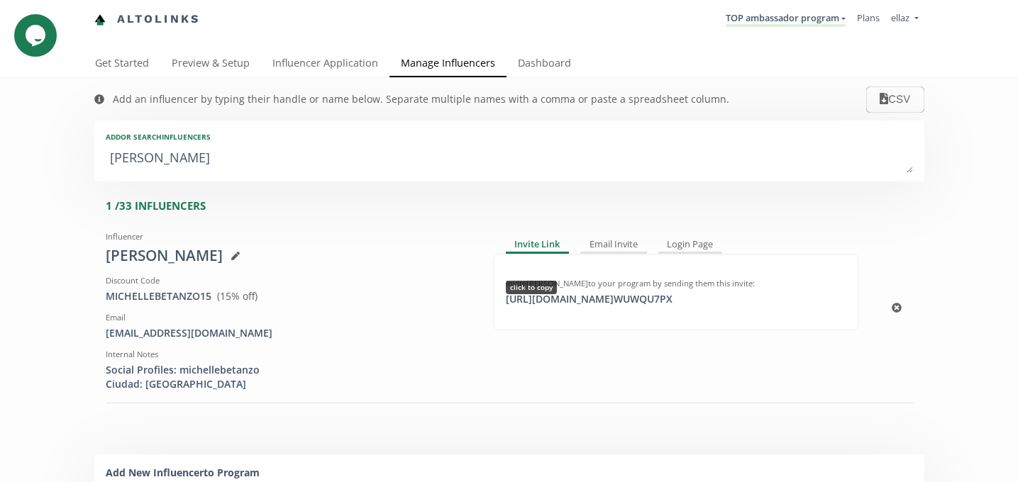
type textarea "michelle b"
click at [613, 309] on div "Invite Michelle Betanzo to your program by sending them this invite: https://ap…" at bounding box center [676, 292] width 366 height 77
click at [610, 298] on div "https://app.altolinks.com/invite/ WUWQU7PX click to copy" at bounding box center [589, 299] width 184 height 14
copy div "https://app.altolinks.com/invite/ WUWQU7PX"
click at [756, 23] on link "TOP ambassador program" at bounding box center [786, 19] width 120 height 16
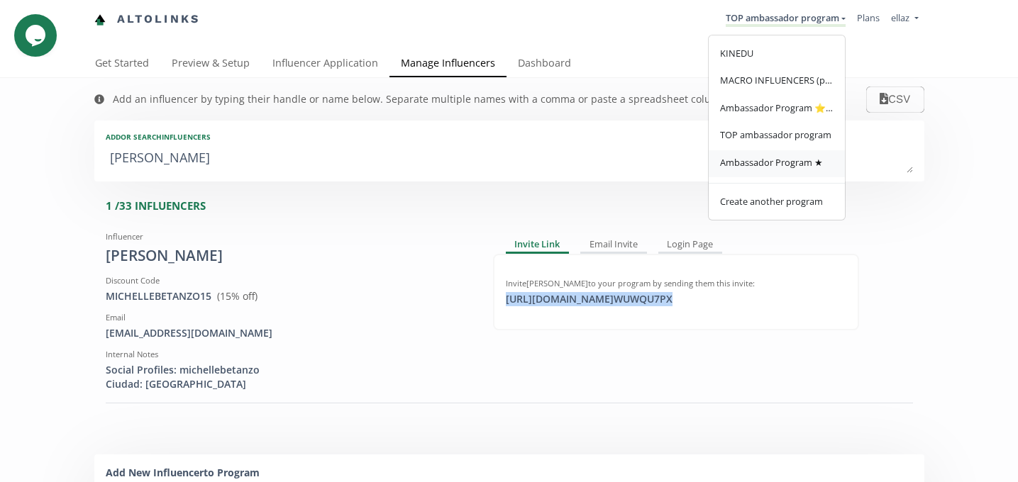
click at [774, 163] on span "Ambassador Program ★" at bounding box center [771, 162] width 103 height 13
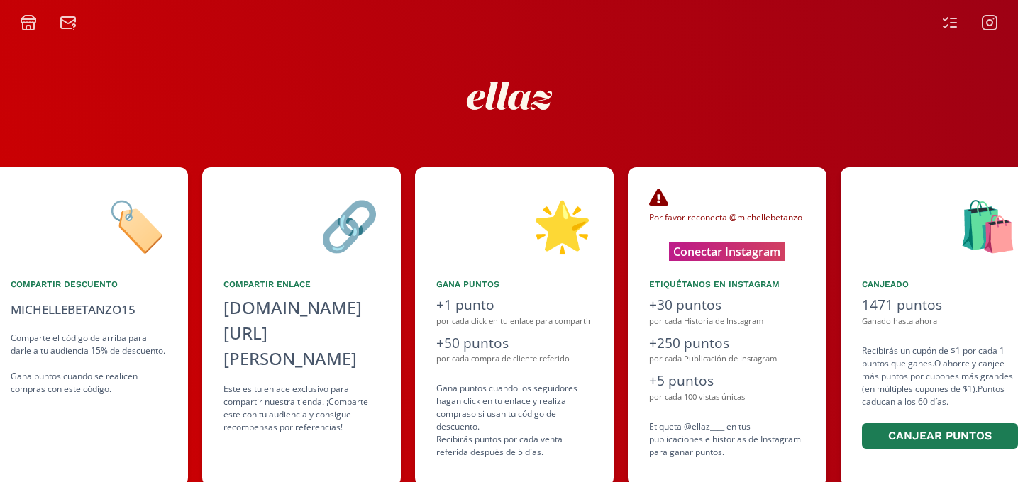
scroll to position [0, 638]
